Goal: Task Accomplishment & Management: Manage account settings

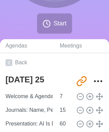
scroll to position [107, 0]
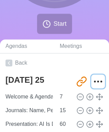
click at [97, 77] on icon "More" at bounding box center [97, 81] width 11 height 11
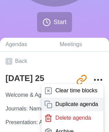
click at [75, 105] on p "Duplicate agenda" at bounding box center [76, 104] width 43 height 8
type textarea "[DATE] 25 copy"
type input "[URL][DOMAIN_NAME]"
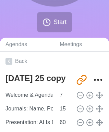
type textarea "[DATE] 25"
type input "[URL][DOMAIN_NAME]"
type textarea "[DATE] 25 copy"
type input "[URL][DOMAIN_NAME]"
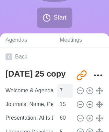
scroll to position [113, 0]
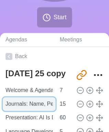
click at [42, 101] on input "Journals: Name, Period, Decorate" at bounding box center [29, 104] width 53 height 14
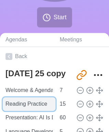
type input "Reading Practice"
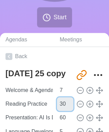
type input "30"
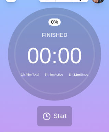
scroll to position [0, 0]
